Goal: Use online tool/utility: Use online tool/utility

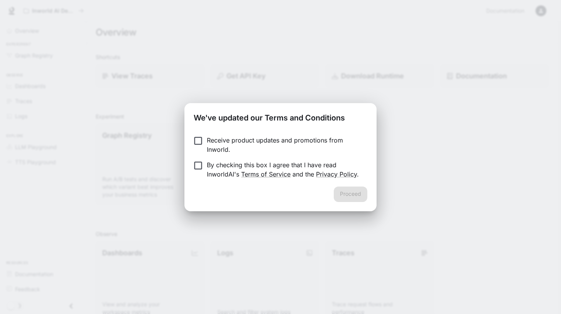
click at [204, 76] on div "We've updated our Terms and Conditions Receive product updates and promotions f…" at bounding box center [280, 157] width 561 height 314
click at [210, 51] on div "We've updated our Terms and Conditions Receive product updates and promotions f…" at bounding box center [280, 157] width 561 height 314
click at [351, 192] on button "Proceed" at bounding box center [351, 193] width 34 height 15
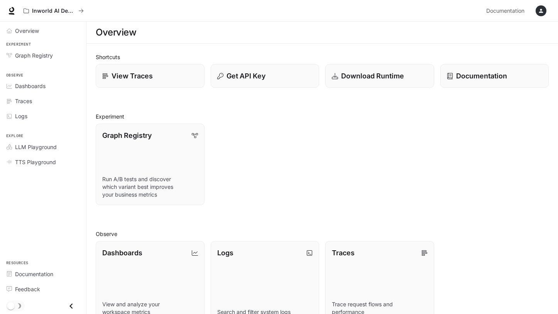
click at [543, 11] on icon "button" at bounding box center [541, 11] width 6 height 6
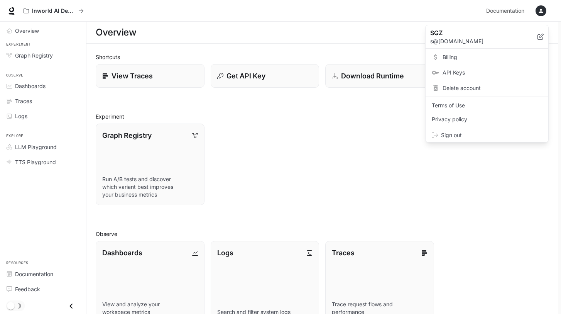
click at [368, 35] on div at bounding box center [280, 157] width 561 height 314
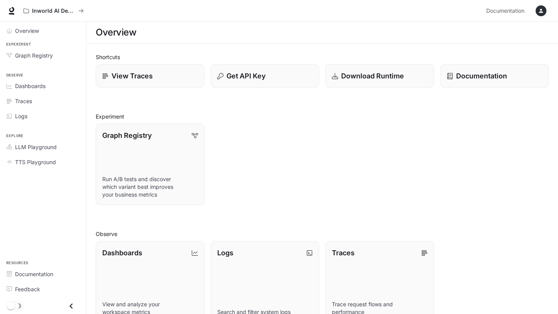
click at [543, 12] on icon "button" at bounding box center [541, 11] width 6 height 6
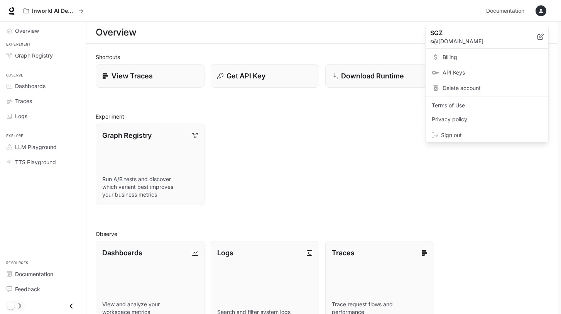
click at [456, 57] on span "Billing" at bounding box center [493, 57] width 100 height 8
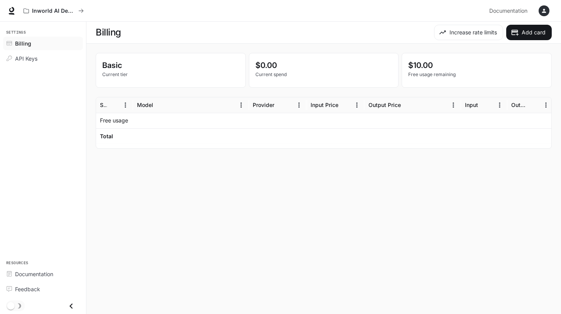
click at [547, 14] on icon "button" at bounding box center [544, 11] width 6 height 6
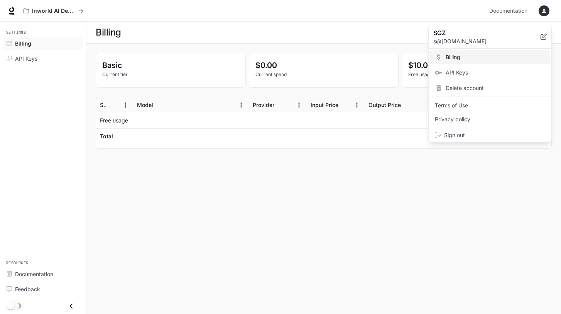
click at [146, 233] on div at bounding box center [280, 157] width 561 height 314
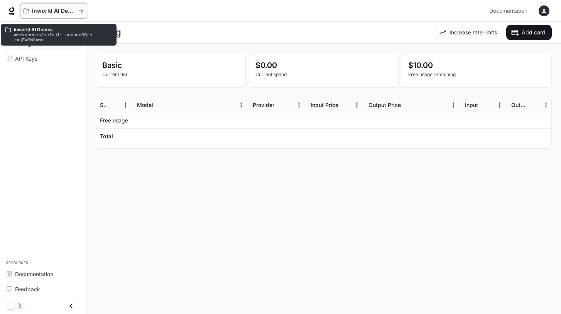
click at [43, 10] on p "Inworld AI Demos" at bounding box center [53, 11] width 43 height 7
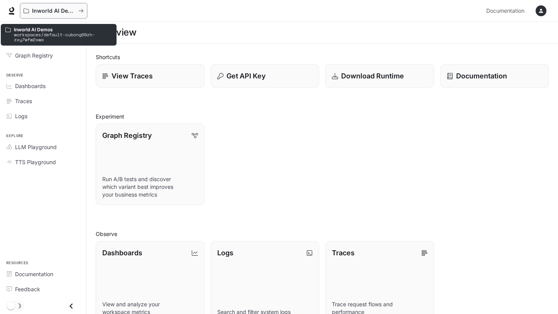
click at [81, 11] on icon "All workspaces" at bounding box center [80, 10] width 5 height 5
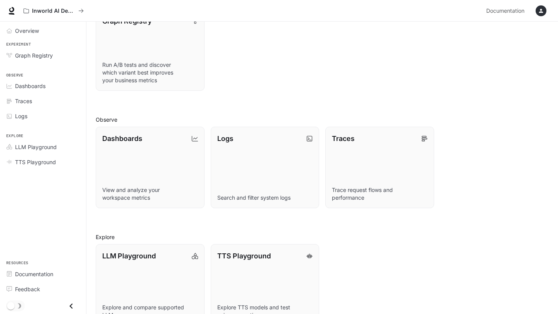
scroll to position [135, 0]
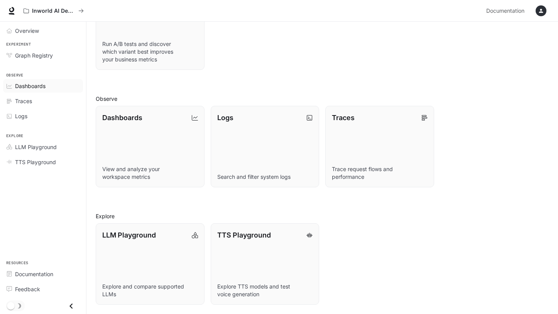
click at [29, 82] on span "Dashboards" at bounding box center [30, 86] width 31 height 8
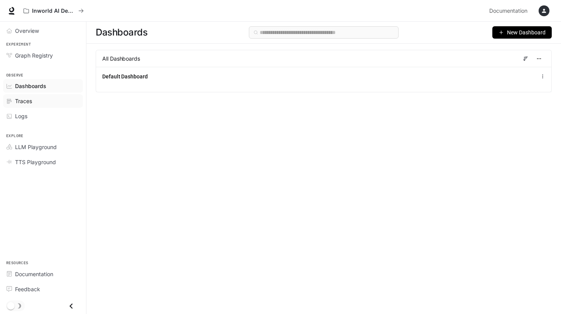
click at [31, 98] on span "Traces" at bounding box center [23, 101] width 17 height 8
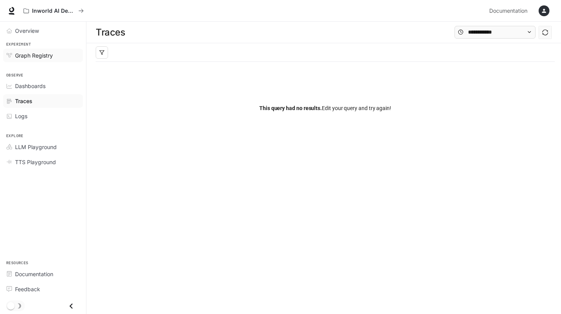
click at [27, 57] on span "Graph Registry" at bounding box center [34, 55] width 38 height 8
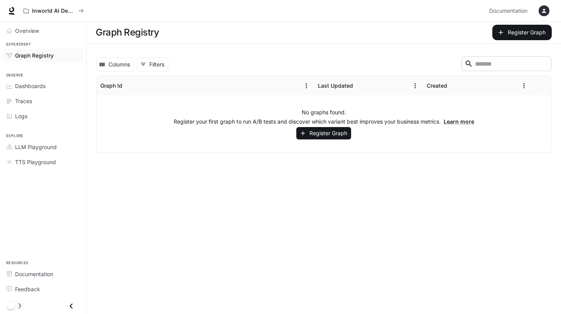
click at [72, 306] on icon "Close drawer" at bounding box center [71, 306] width 10 height 10
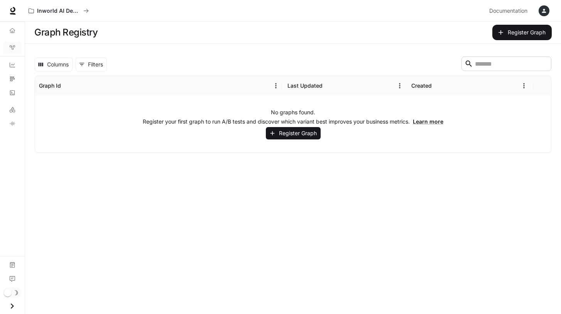
click at [15, 305] on icon "Open drawer" at bounding box center [12, 306] width 10 height 10
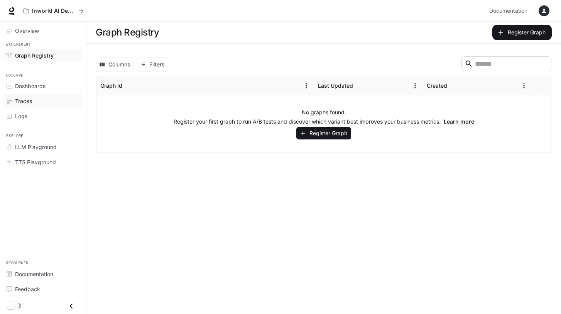
click at [27, 104] on span "Traces" at bounding box center [23, 101] width 17 height 8
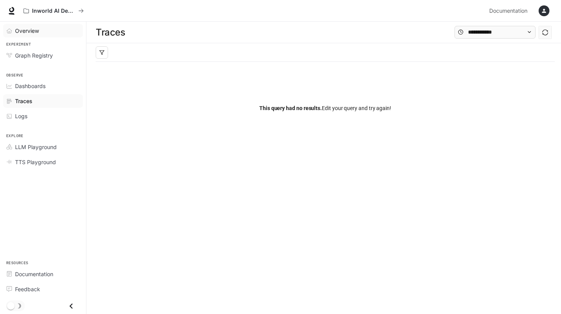
click at [30, 31] on span "Overview" at bounding box center [27, 31] width 24 height 8
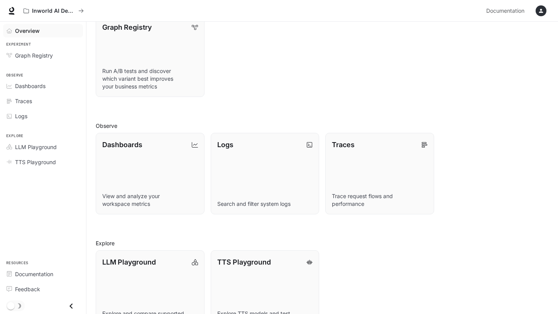
scroll to position [135, 0]
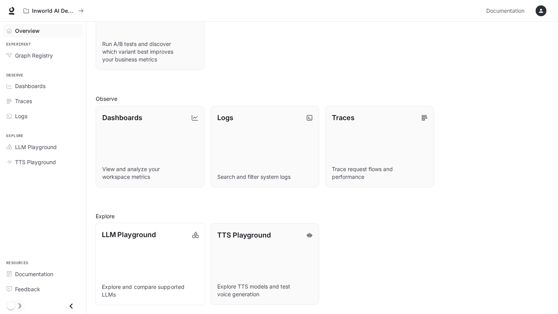
click at [161, 235] on div "LLM Playground" at bounding box center [150, 234] width 97 height 10
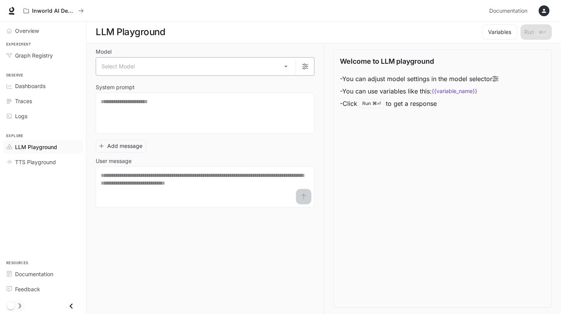
click at [284, 66] on body "Skip to main content Inworld AI Demos Documentation Documentation Portal Overvi…" at bounding box center [280, 157] width 561 height 314
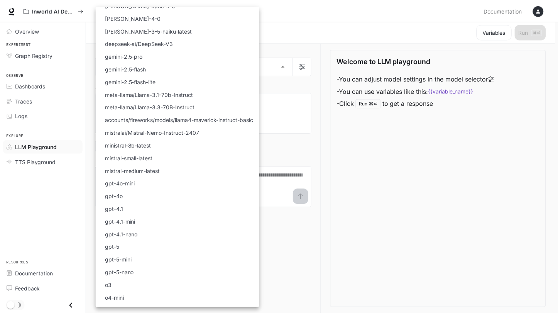
scroll to position [0, 0]
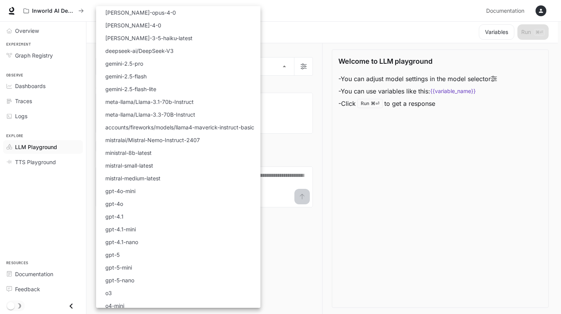
click at [465, 169] on div at bounding box center [280, 157] width 561 height 314
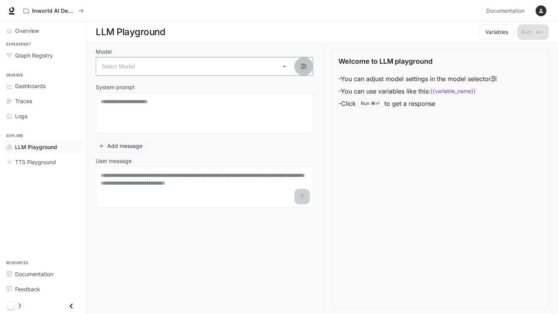
click at [303, 63] on button "button" at bounding box center [303, 66] width 19 height 19
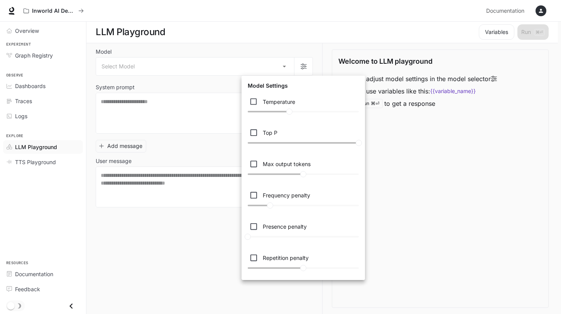
click at [303, 47] on div at bounding box center [280, 157] width 561 height 314
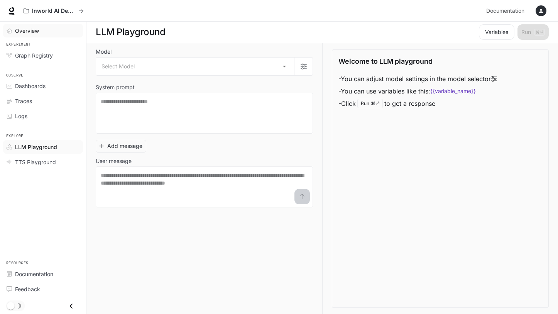
click at [33, 33] on span "Overview" at bounding box center [27, 31] width 24 height 8
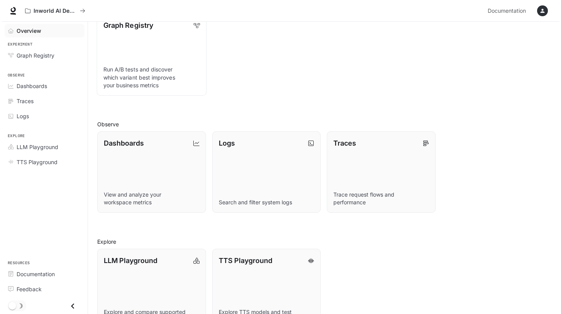
scroll to position [135, 0]
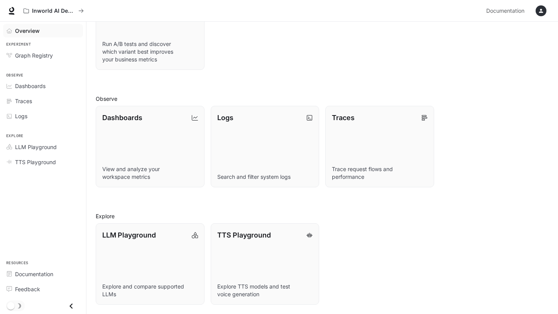
click at [539, 12] on icon "button" at bounding box center [541, 11] width 6 height 6
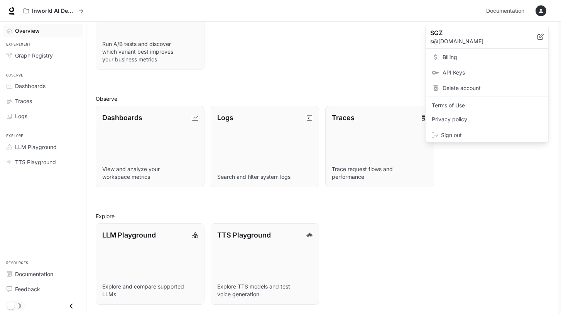
click at [455, 58] on span "Billing" at bounding box center [493, 57] width 100 height 8
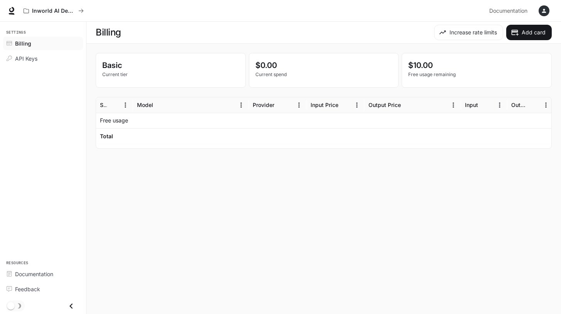
click at [541, 10] on div "button" at bounding box center [544, 10] width 11 height 11
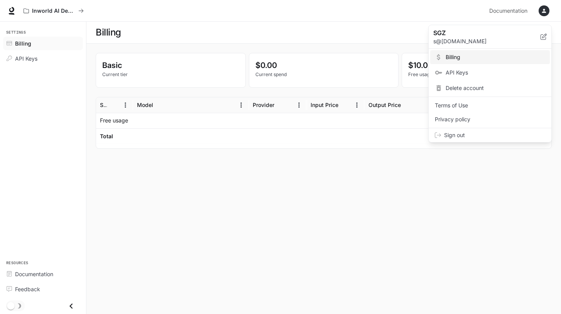
drag, startPoint x: 32, startPoint y: 86, endPoint x: 37, endPoint y: 71, distance: 16.0
click at [34, 85] on div at bounding box center [280, 157] width 561 height 314
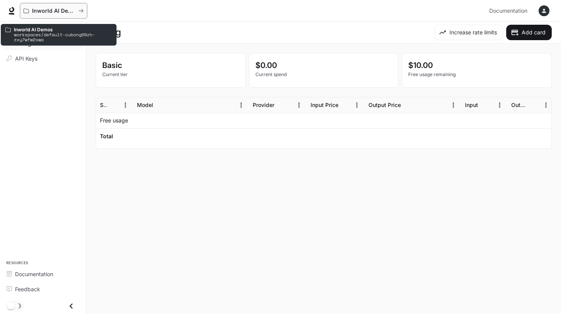
click at [37, 8] on p "Inworld AI Demos" at bounding box center [53, 11] width 43 height 7
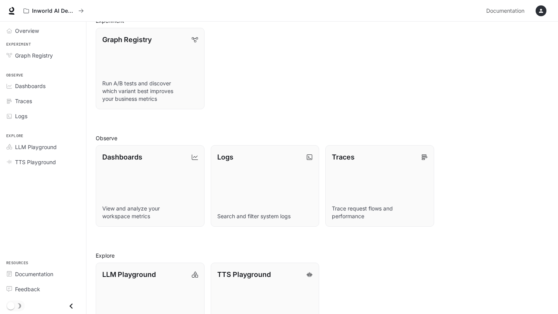
scroll to position [135, 0]
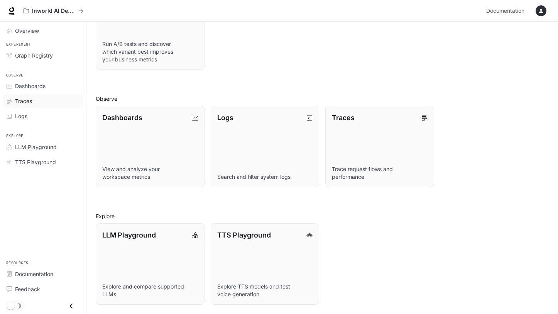
click at [34, 100] on div "Traces" at bounding box center [47, 101] width 64 height 8
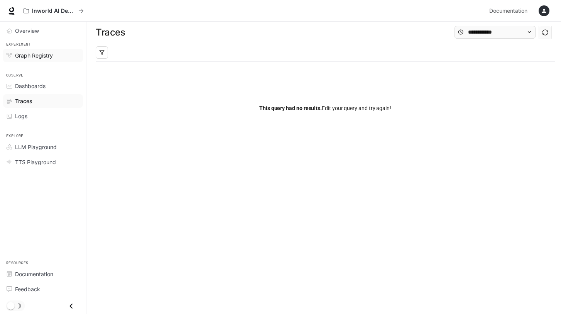
click at [37, 56] on span "Graph Registry" at bounding box center [34, 55] width 38 height 8
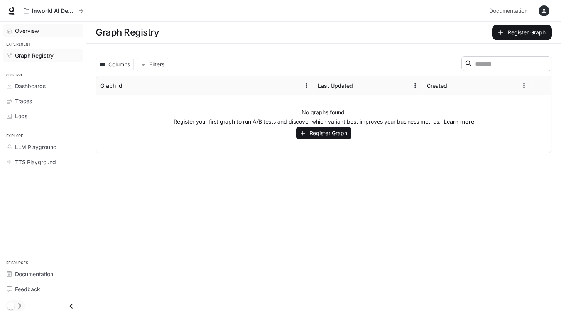
click at [24, 31] on span "Overview" at bounding box center [27, 31] width 24 height 8
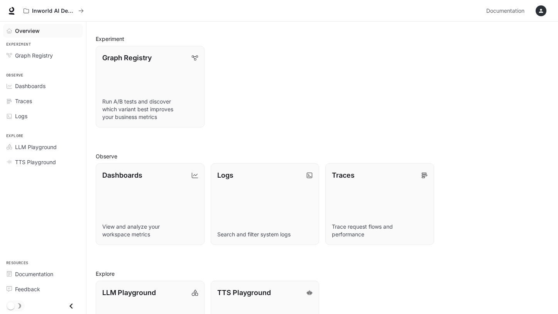
scroll to position [135, 0]
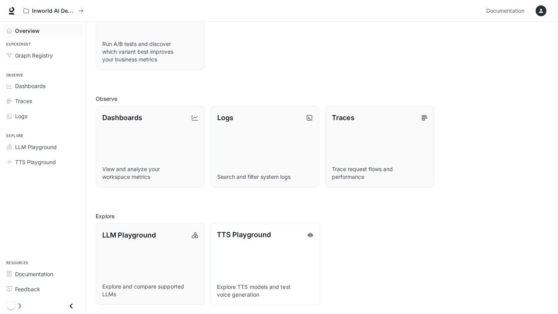
click at [247, 251] on link "TTS Playground Explore TTS models and test voice generation" at bounding box center [265, 264] width 110 height 82
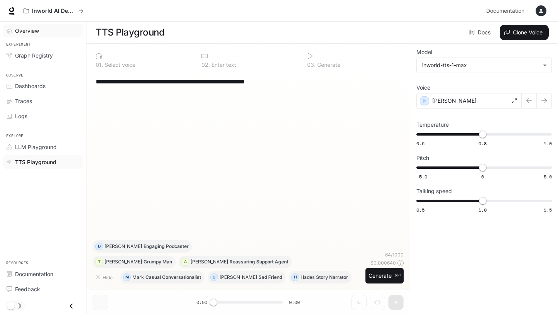
click at [39, 31] on div "Overview" at bounding box center [47, 31] width 64 height 8
